Goal: Navigation & Orientation: Go to known website

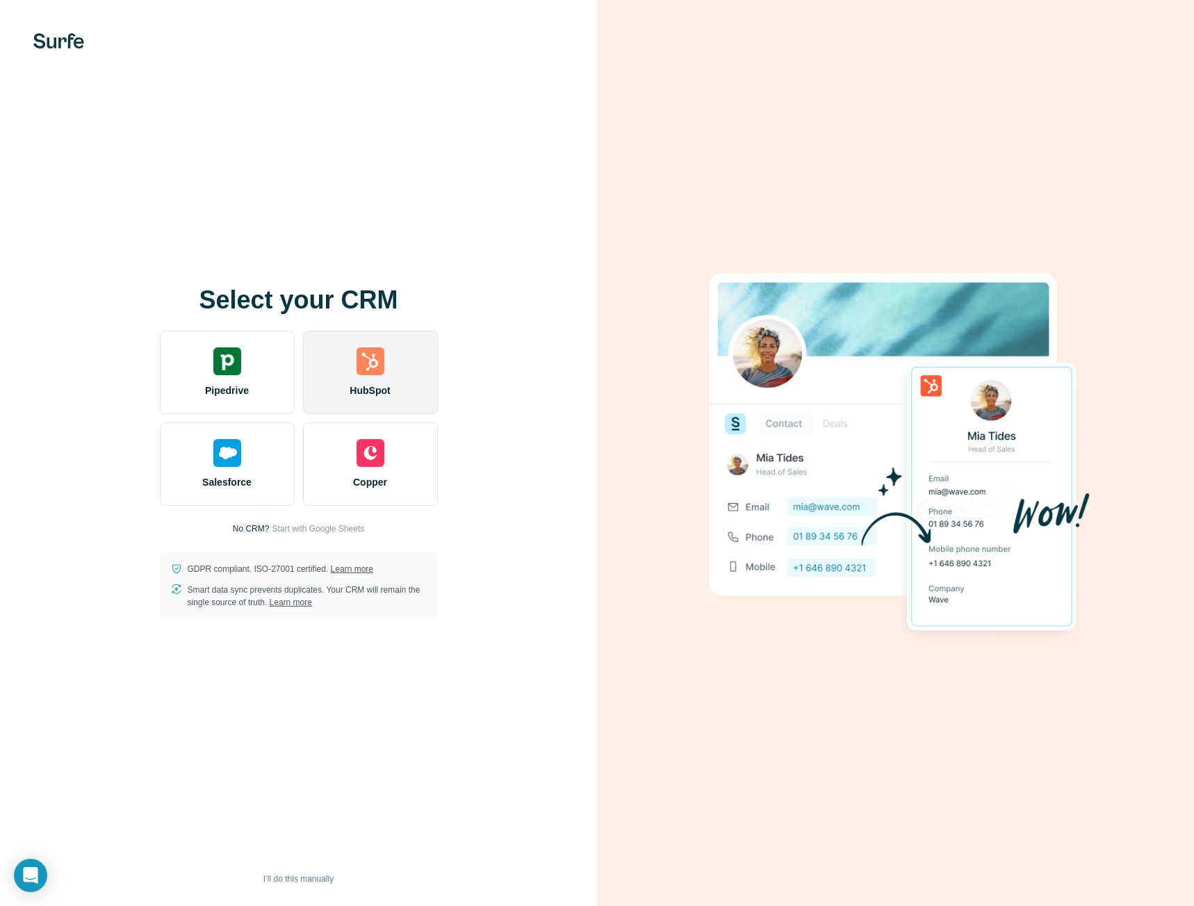
click at [363, 373] on img at bounding box center [370, 361] width 28 height 28
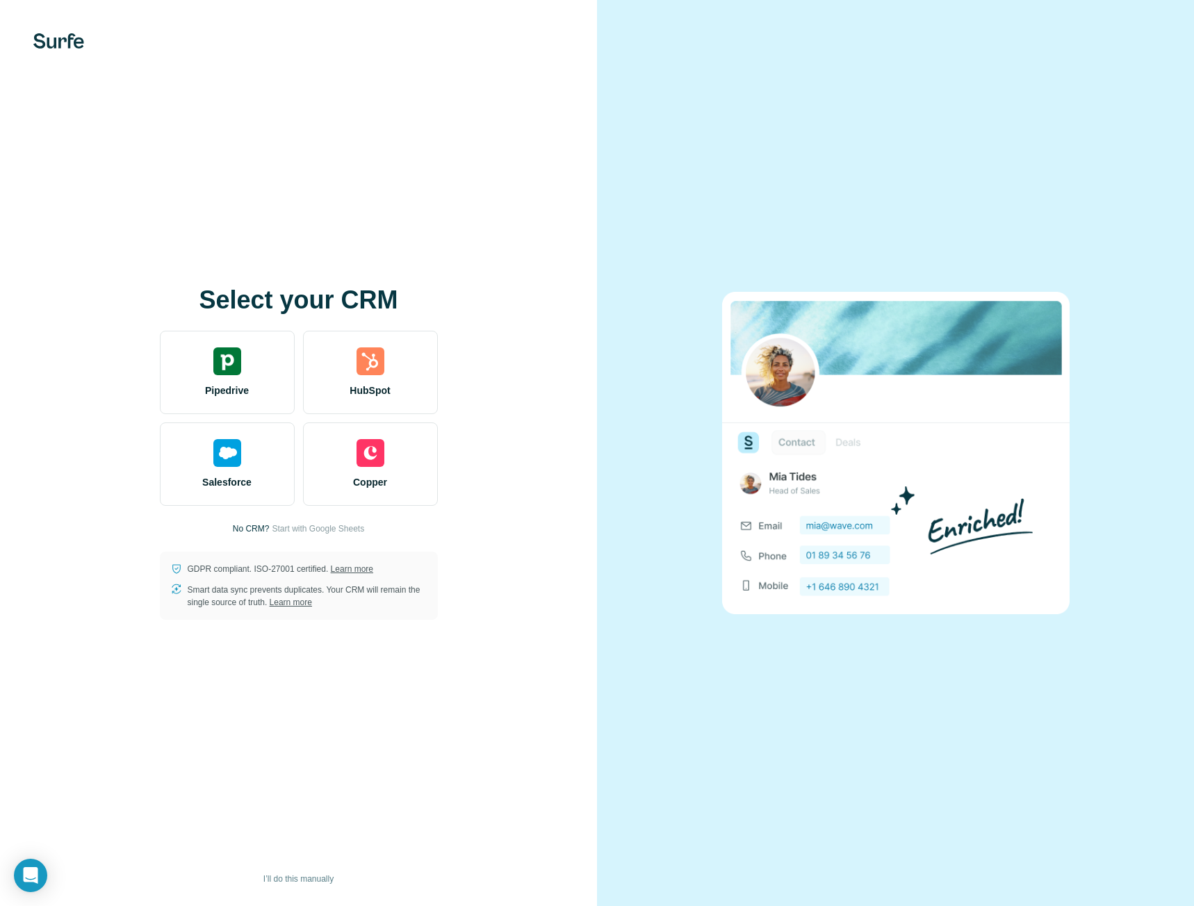
click at [523, 76] on div "Select your CRM Pipedrive HubSpot Salesforce Copper No CRM? Start with Google S…" at bounding box center [298, 453] width 597 height 906
click at [426, 196] on div "Select your CRM Pipedrive HubSpot Salesforce Copper No CRM? Start with Google S…" at bounding box center [298, 453] width 597 height 906
